Goal: Task Accomplishment & Management: Manage account settings

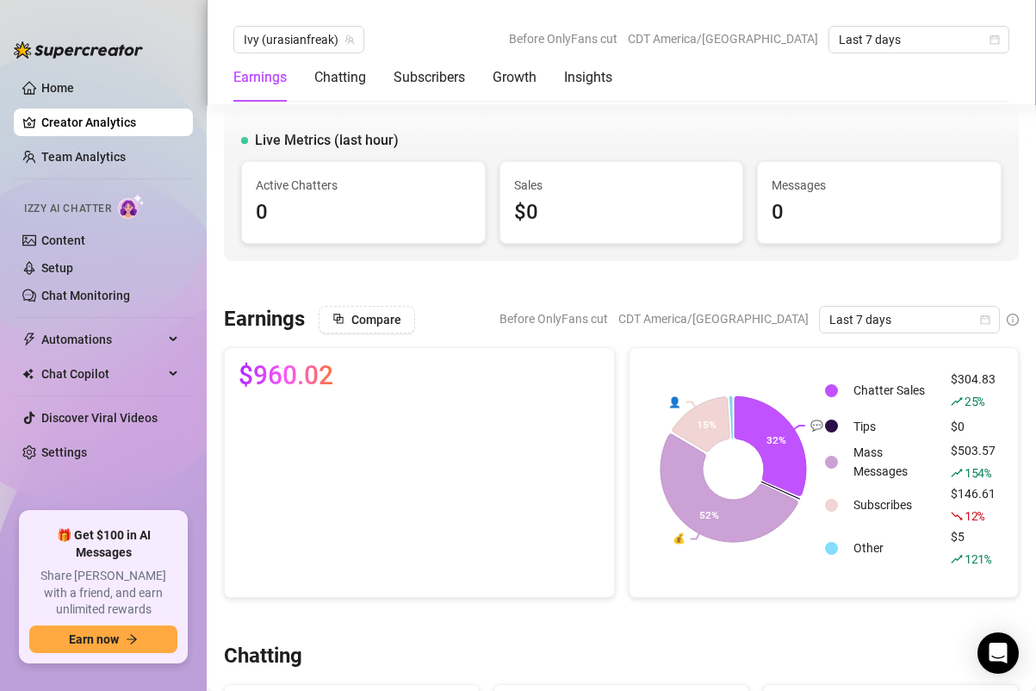
scroll to position [3575, 0]
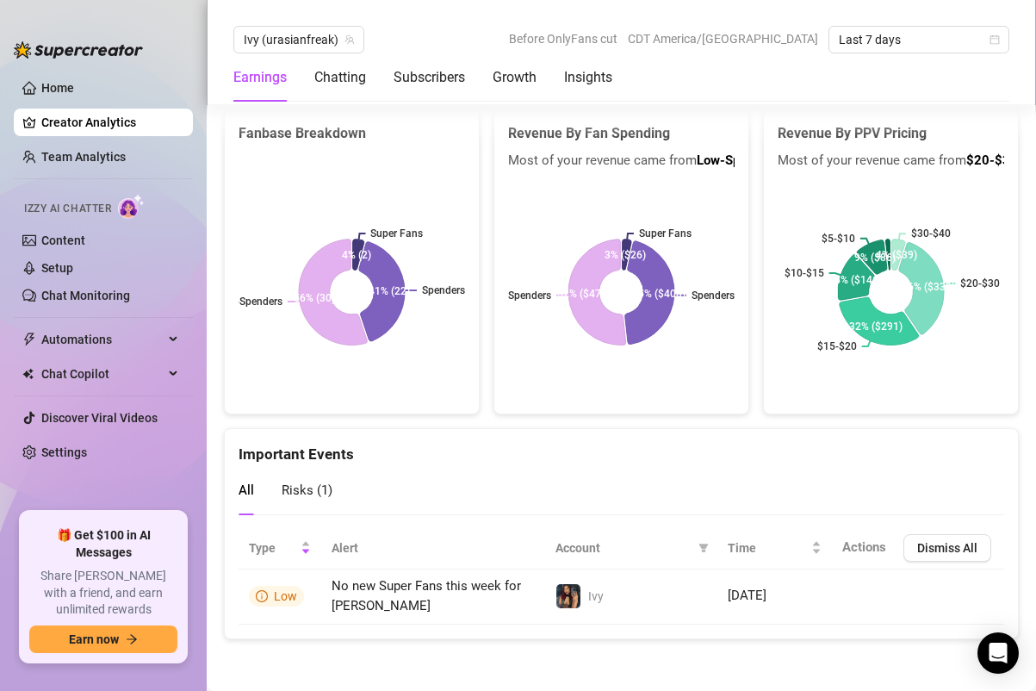
click at [59, 242] on link "Content" at bounding box center [63, 240] width 44 height 14
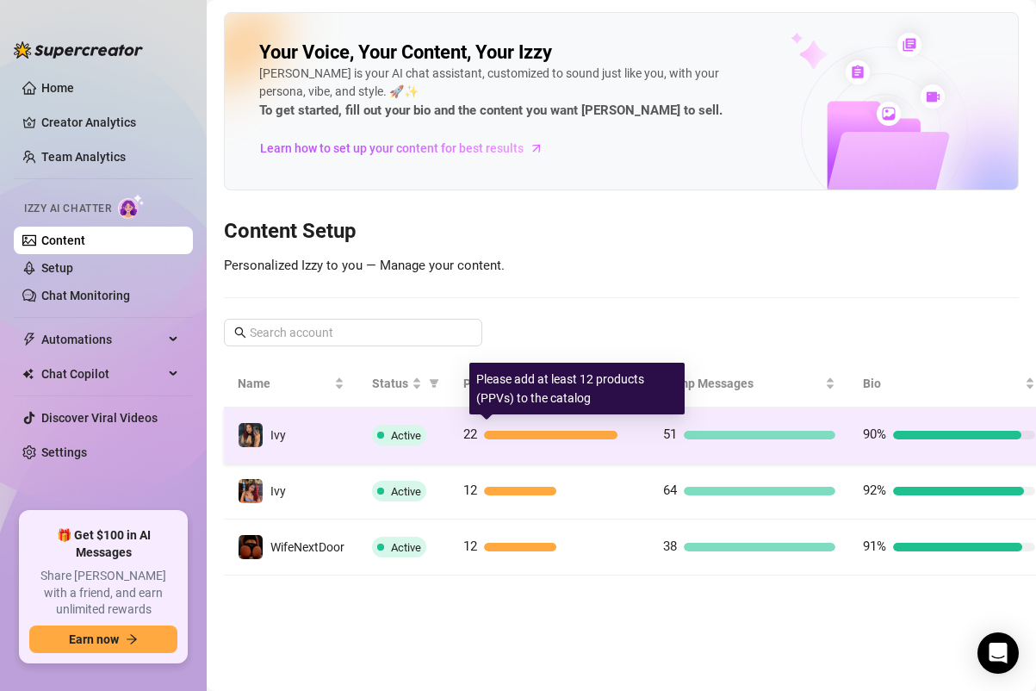
click at [477, 437] on div "22" at bounding box center [549, 435] width 172 height 21
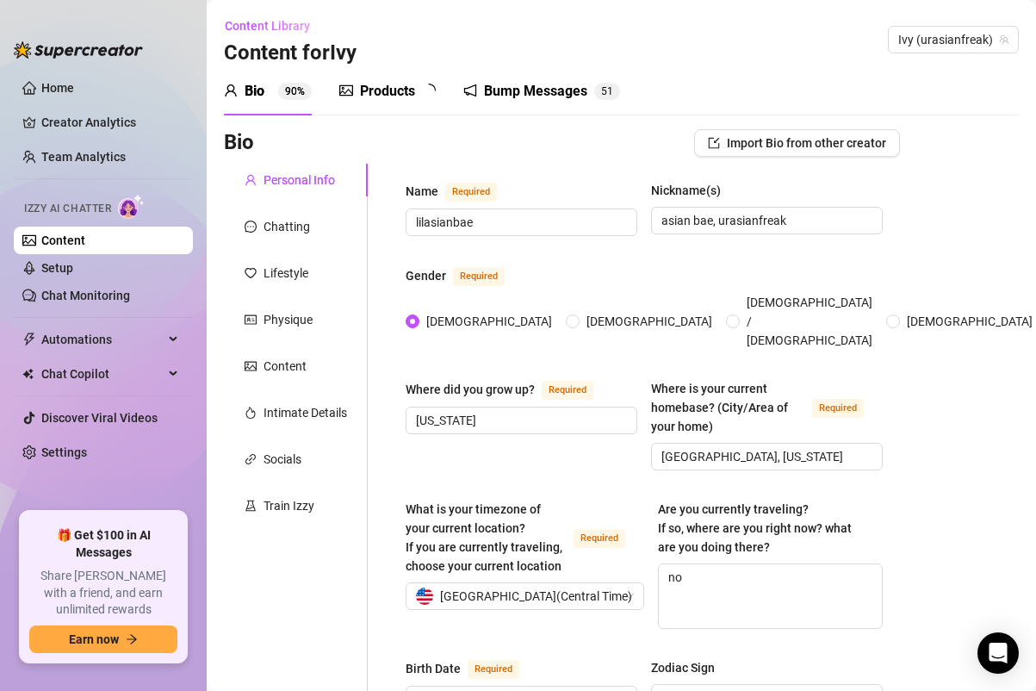
type input "[DATE]"
click at [387, 93] on div "Products" at bounding box center [387, 91] width 55 height 21
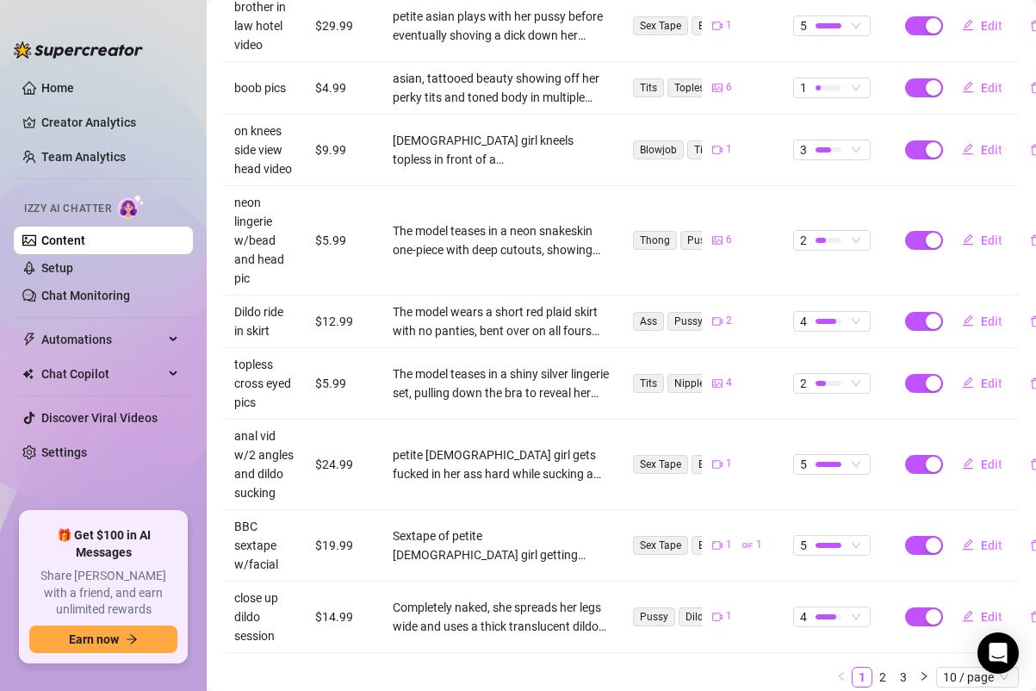
scroll to position [544, 0]
